Goal: Task Accomplishment & Management: Manage account settings

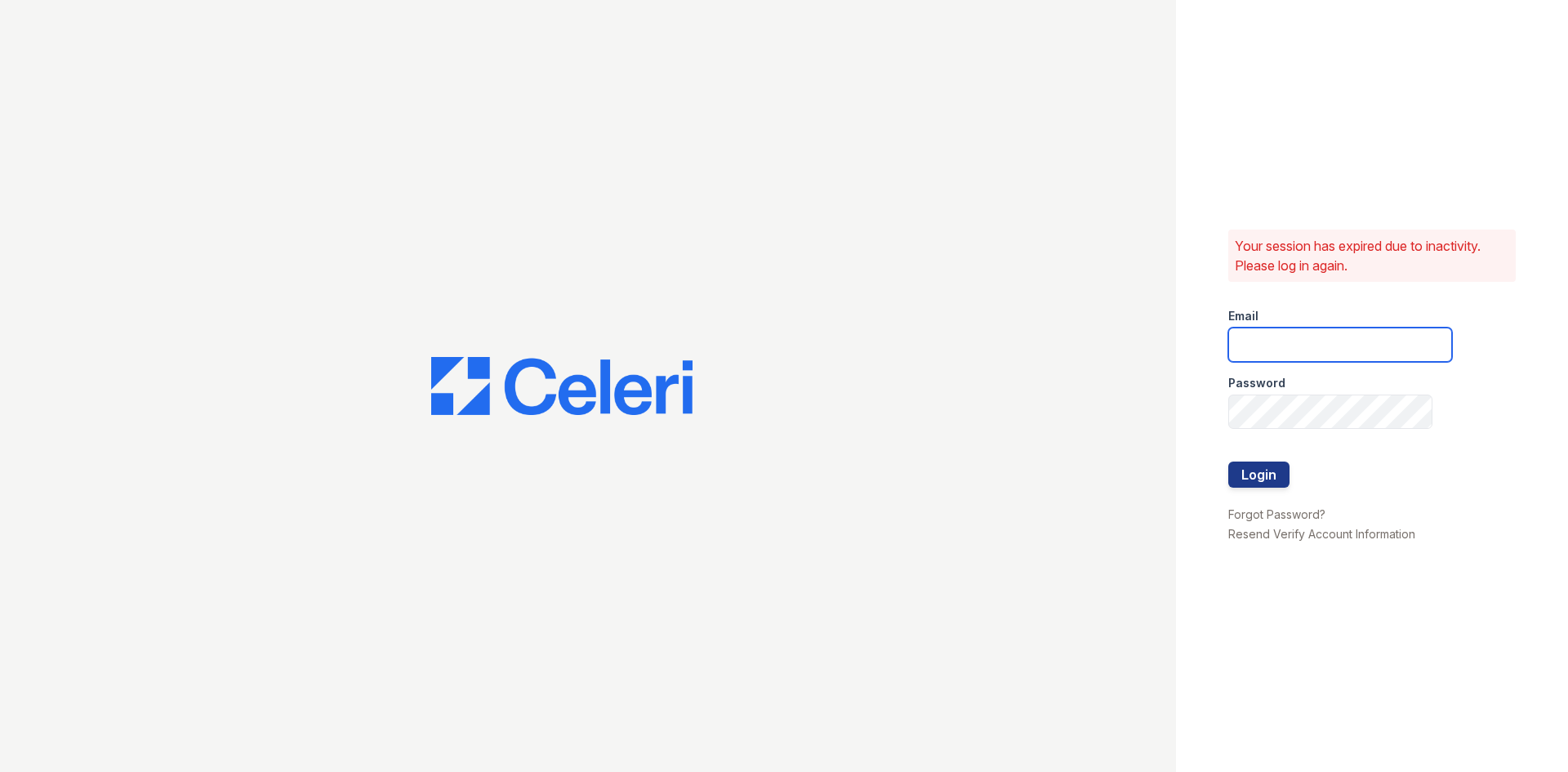
type input "[EMAIL_ADDRESS][DOMAIN_NAME]"
click at [1242, 470] on button "Login" at bounding box center [1258, 474] width 61 height 26
